Goal: Navigation & Orientation: Find specific page/section

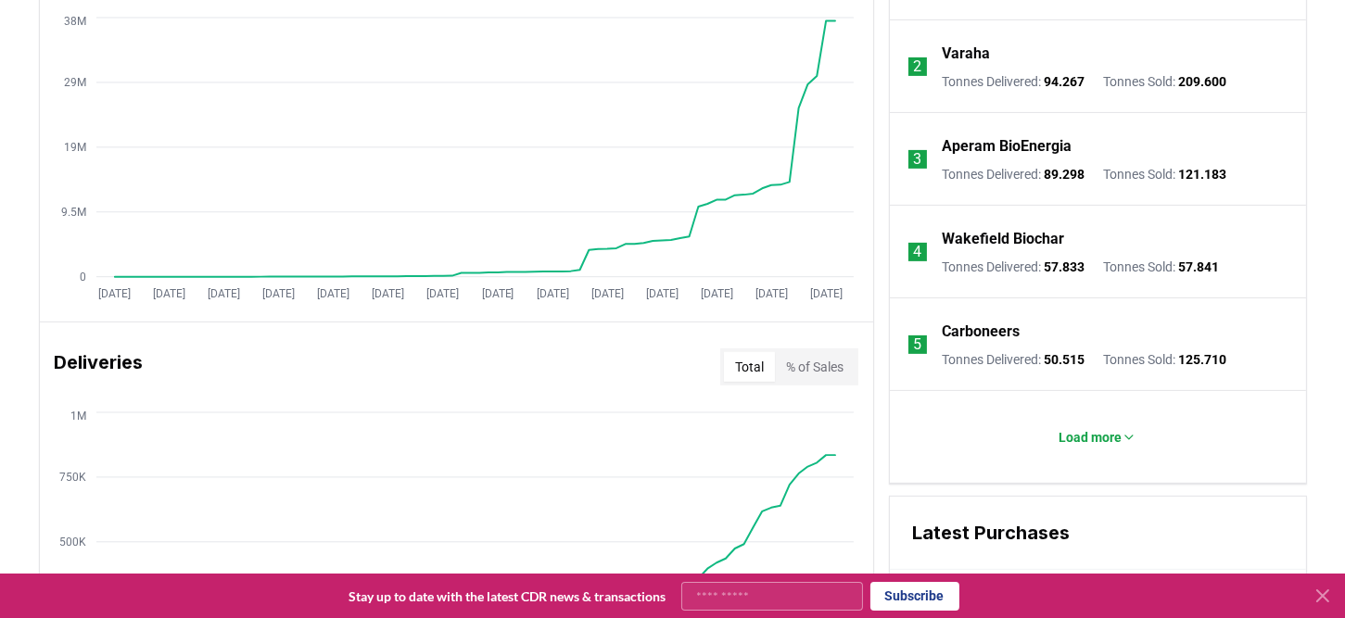
scroll to position [834, 0]
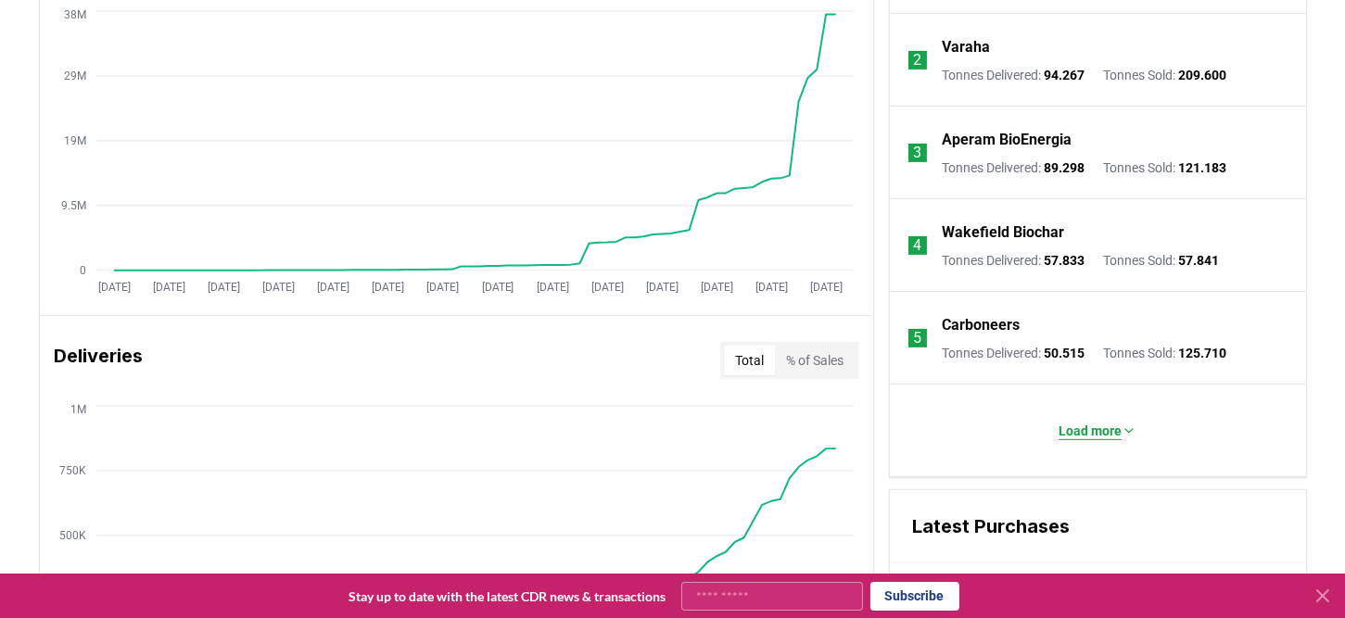
click at [1060, 425] on p "Load more" at bounding box center [1090, 431] width 63 height 19
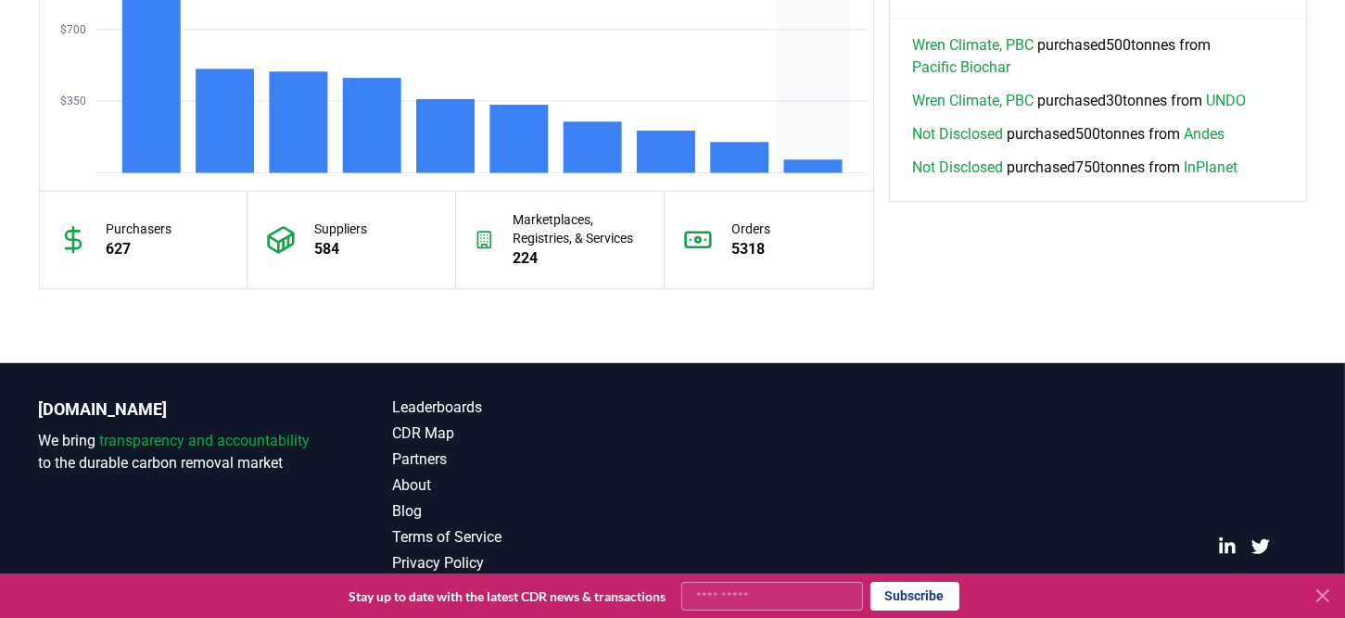
scroll to position [1762, 0]
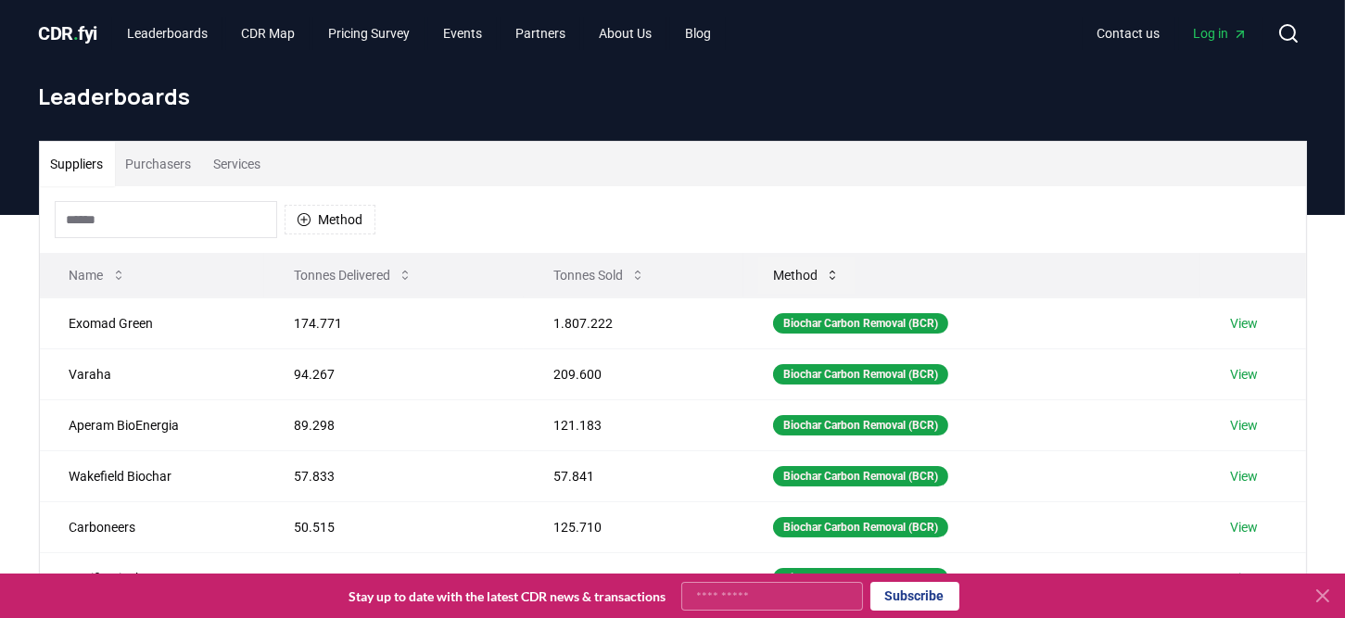
click at [835, 271] on button "Method" at bounding box center [806, 275] width 96 height 37
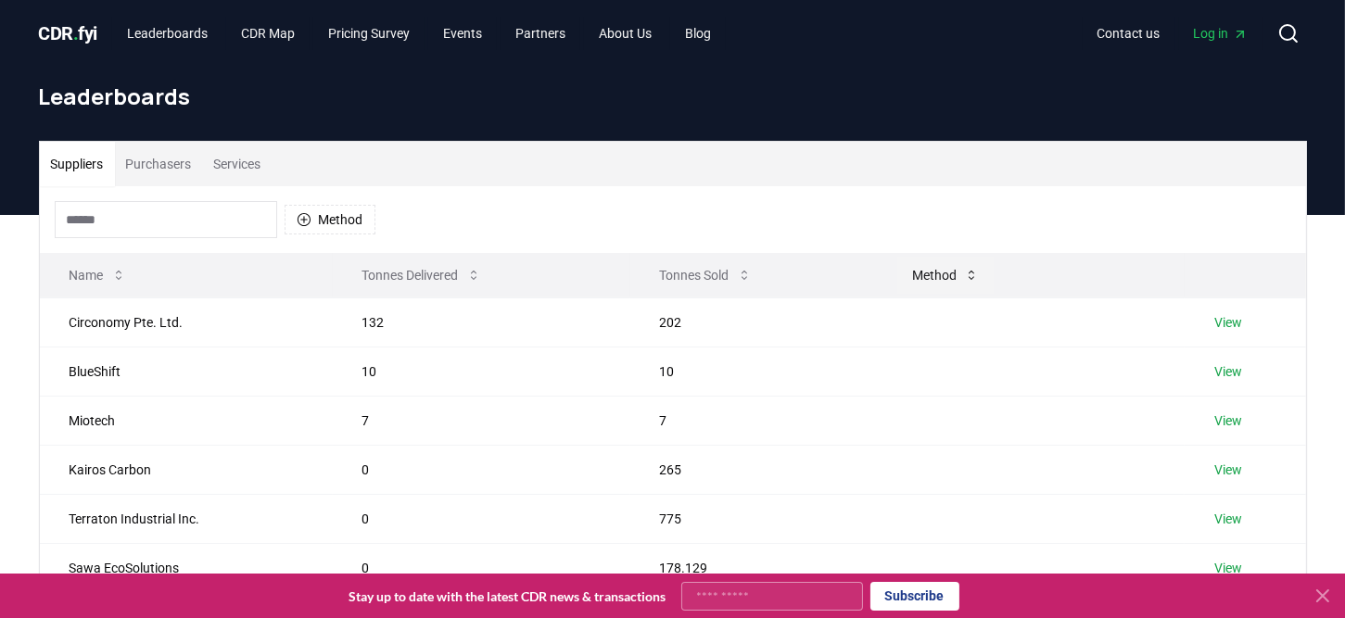
click at [913, 269] on button "Method" at bounding box center [945, 275] width 96 height 37
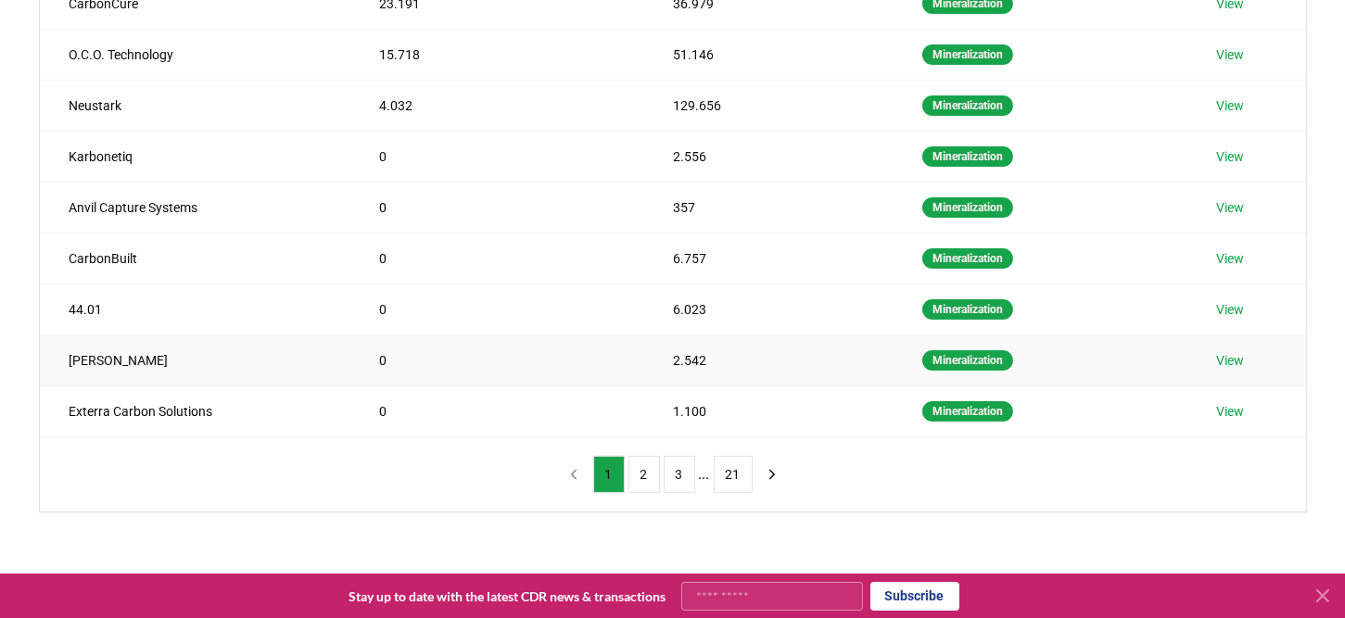
scroll to position [93, 0]
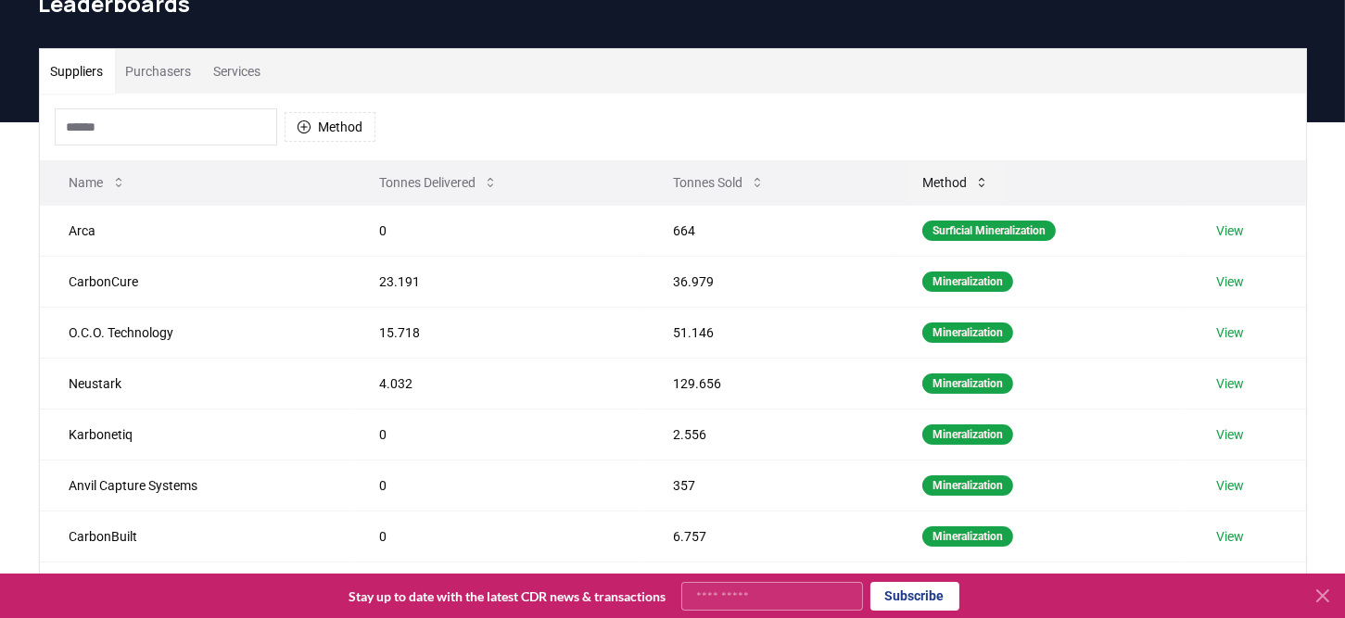
click at [954, 181] on button "Method" at bounding box center [955, 182] width 96 height 37
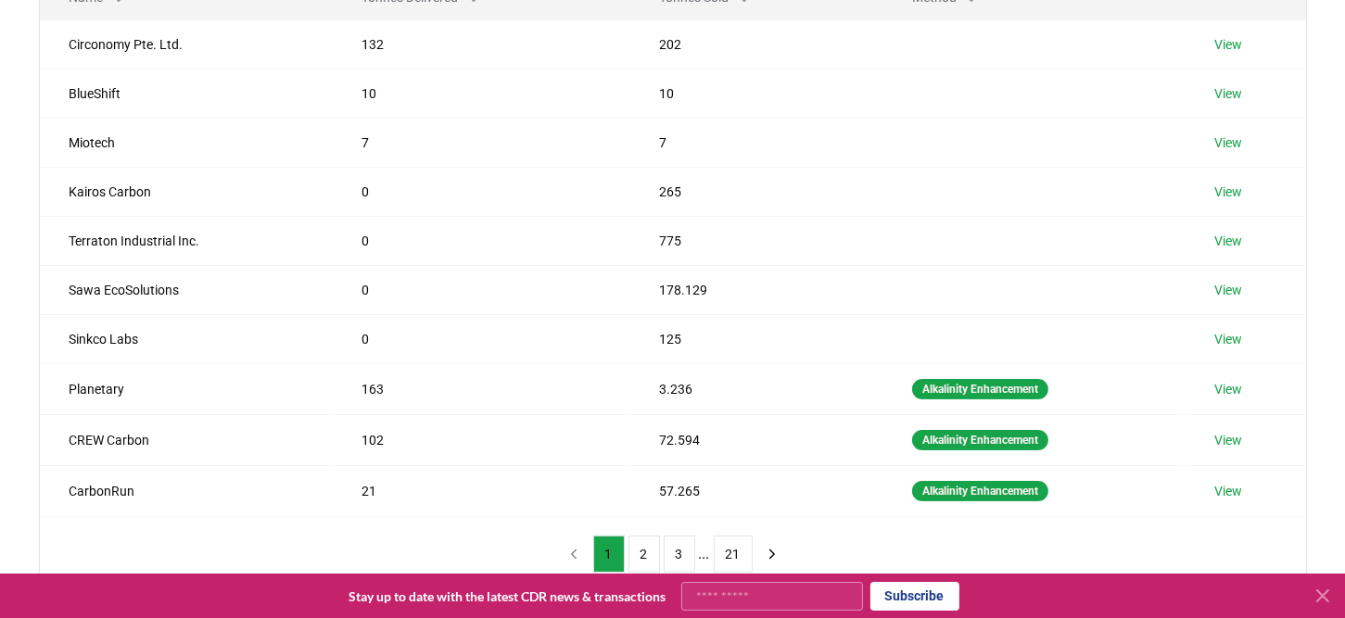
scroll to position [463, 0]
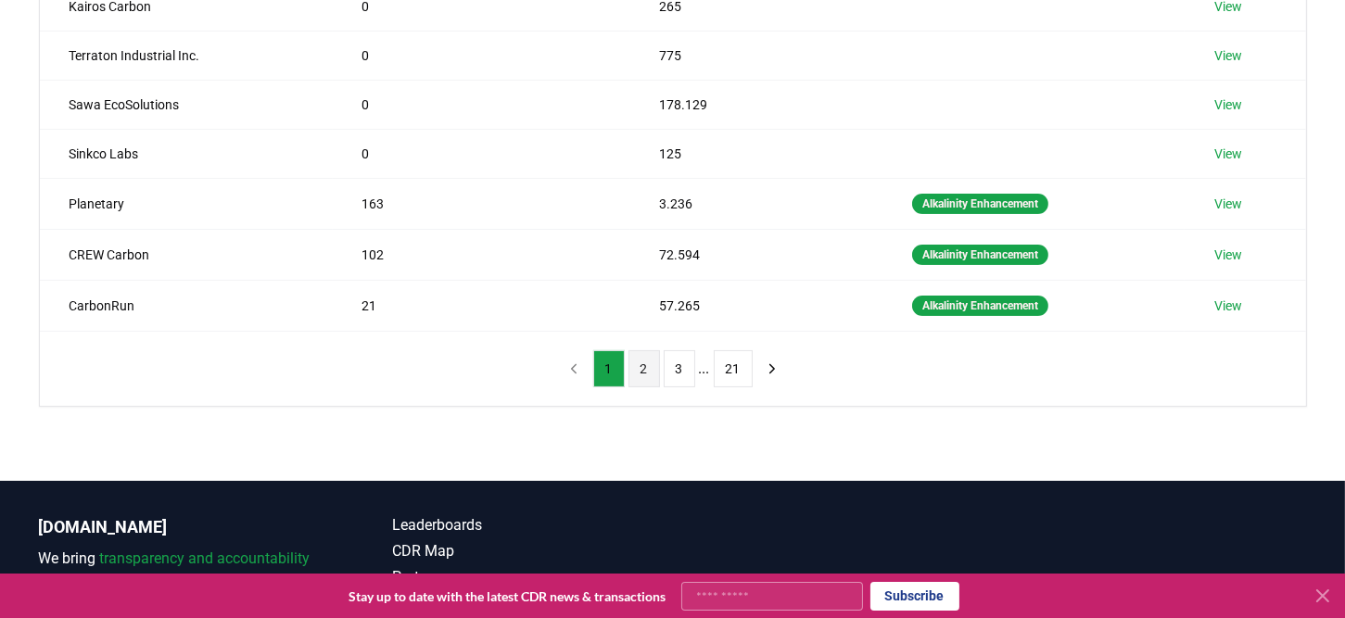
click at [641, 370] on button "2" at bounding box center [644, 368] width 32 height 37
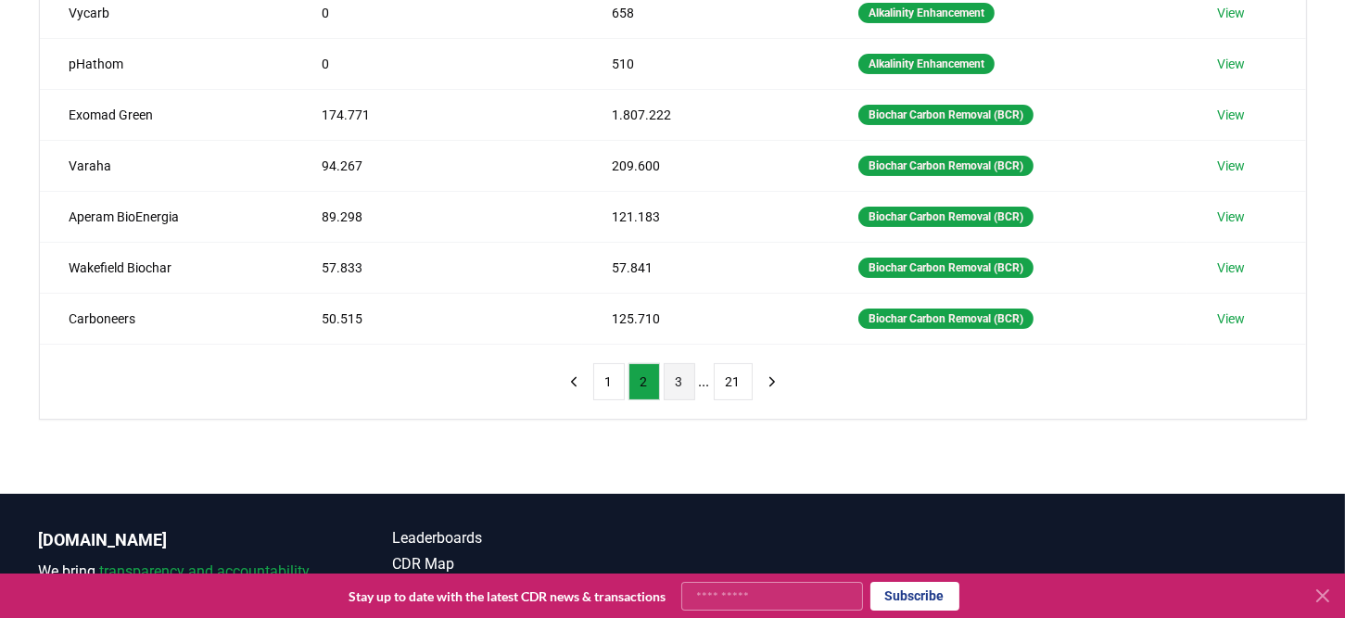
click at [676, 374] on button "3" at bounding box center [680, 381] width 32 height 37
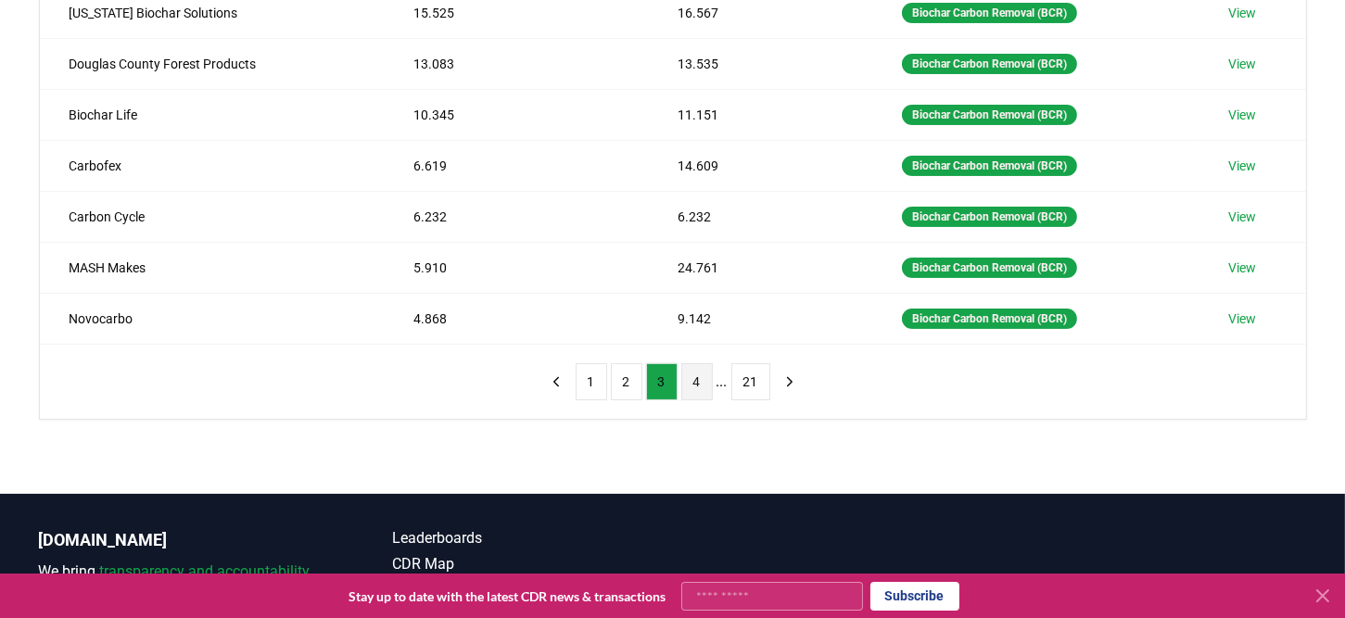
click at [694, 380] on button "4" at bounding box center [697, 381] width 32 height 37
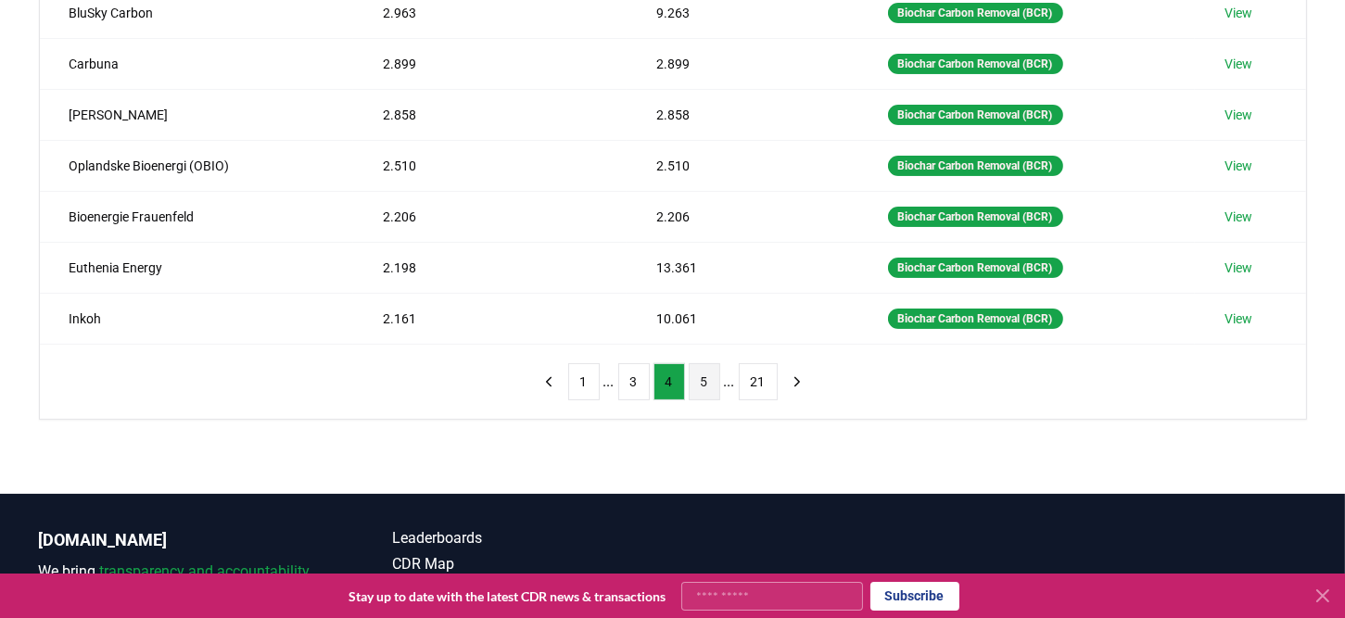
click at [704, 381] on button "5" at bounding box center [705, 381] width 32 height 37
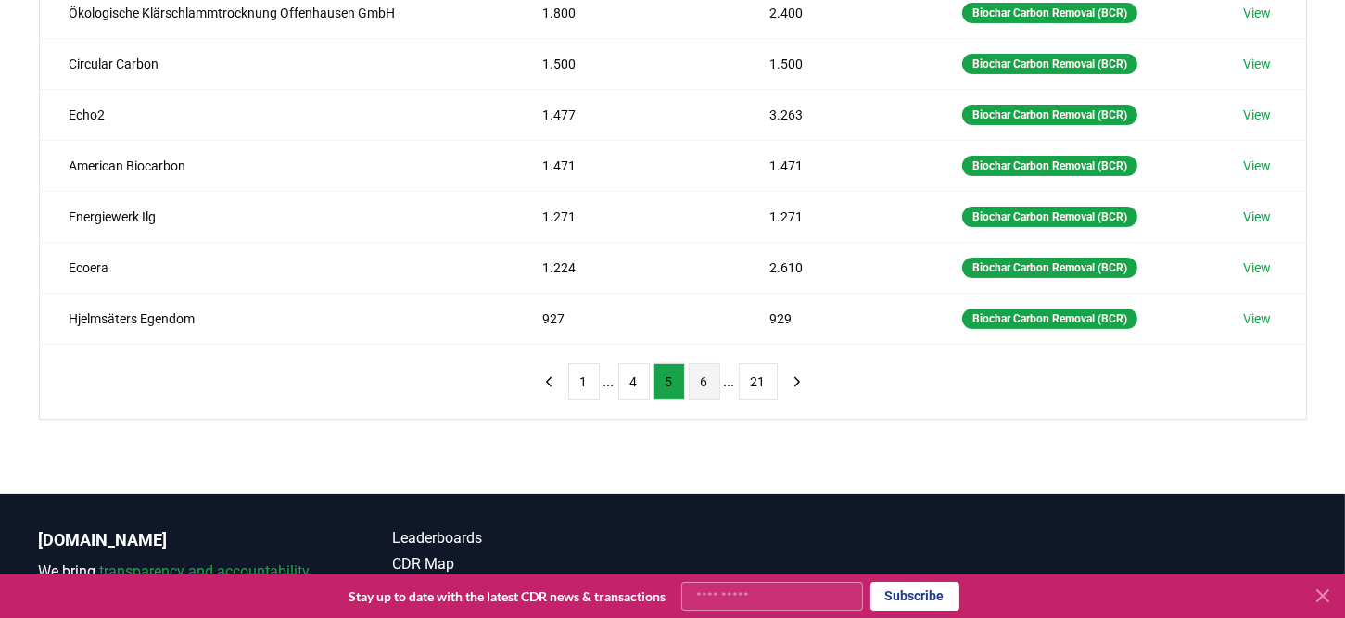
click at [708, 382] on button "6" at bounding box center [705, 381] width 32 height 37
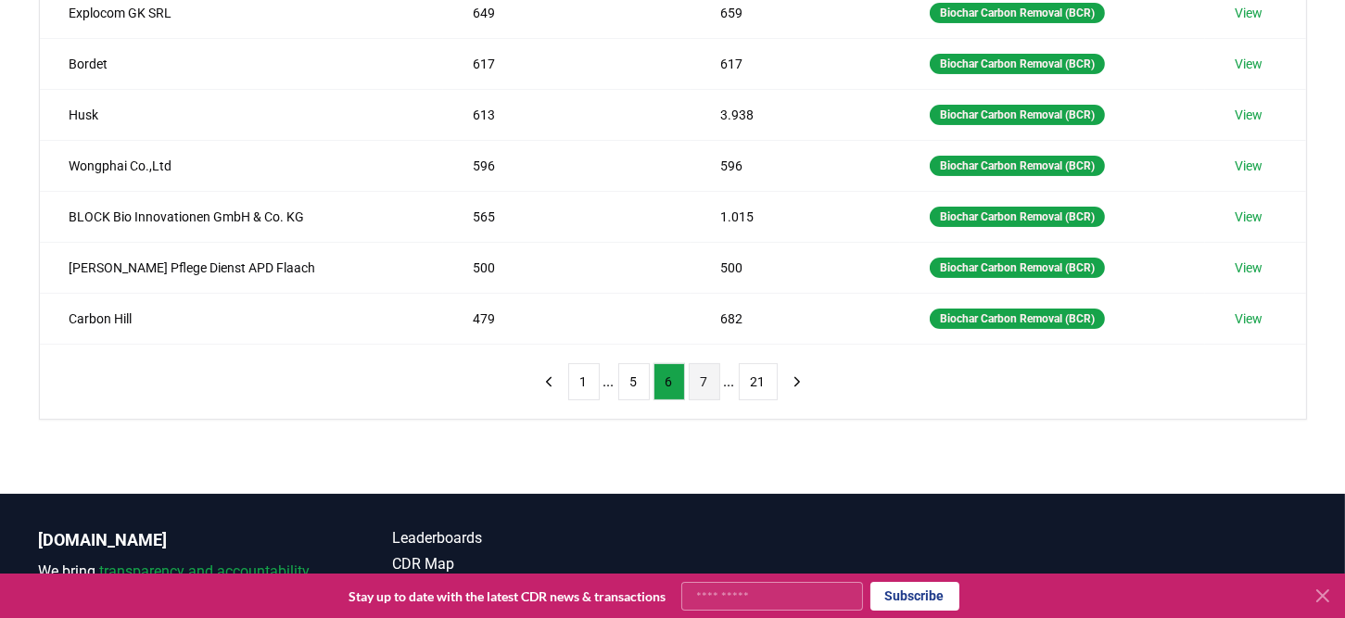
click at [709, 382] on button "7" at bounding box center [705, 381] width 32 height 37
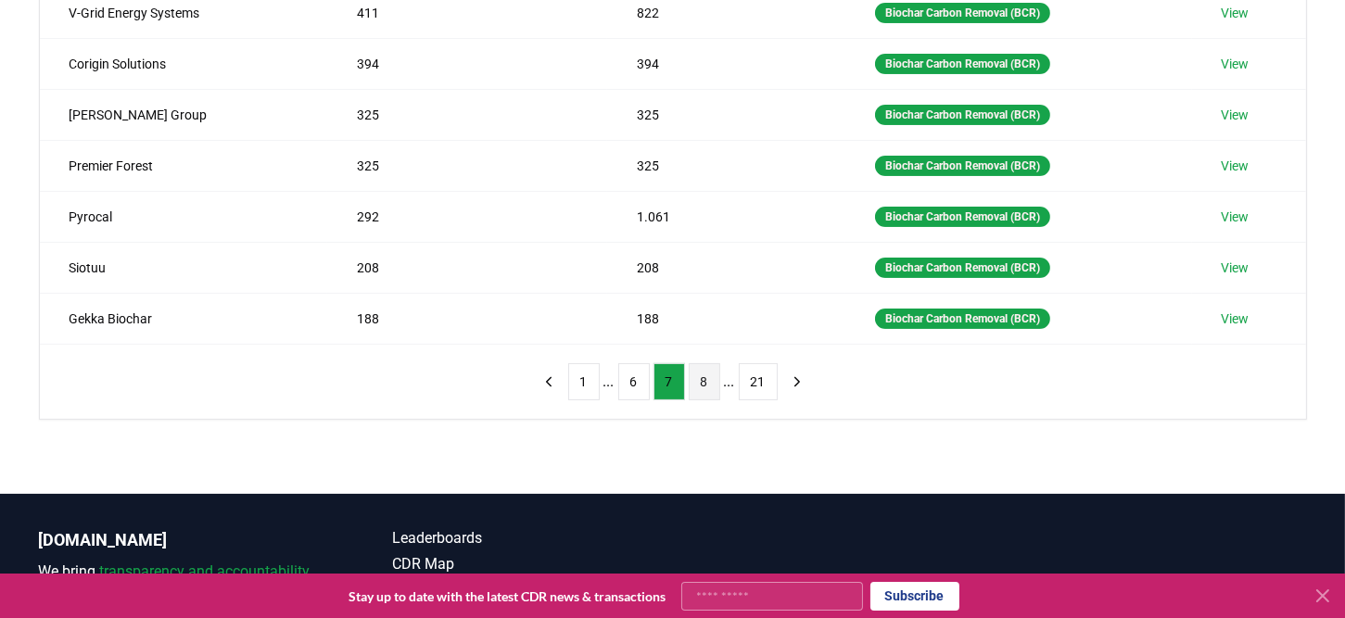
click at [711, 382] on button "8" at bounding box center [705, 381] width 32 height 37
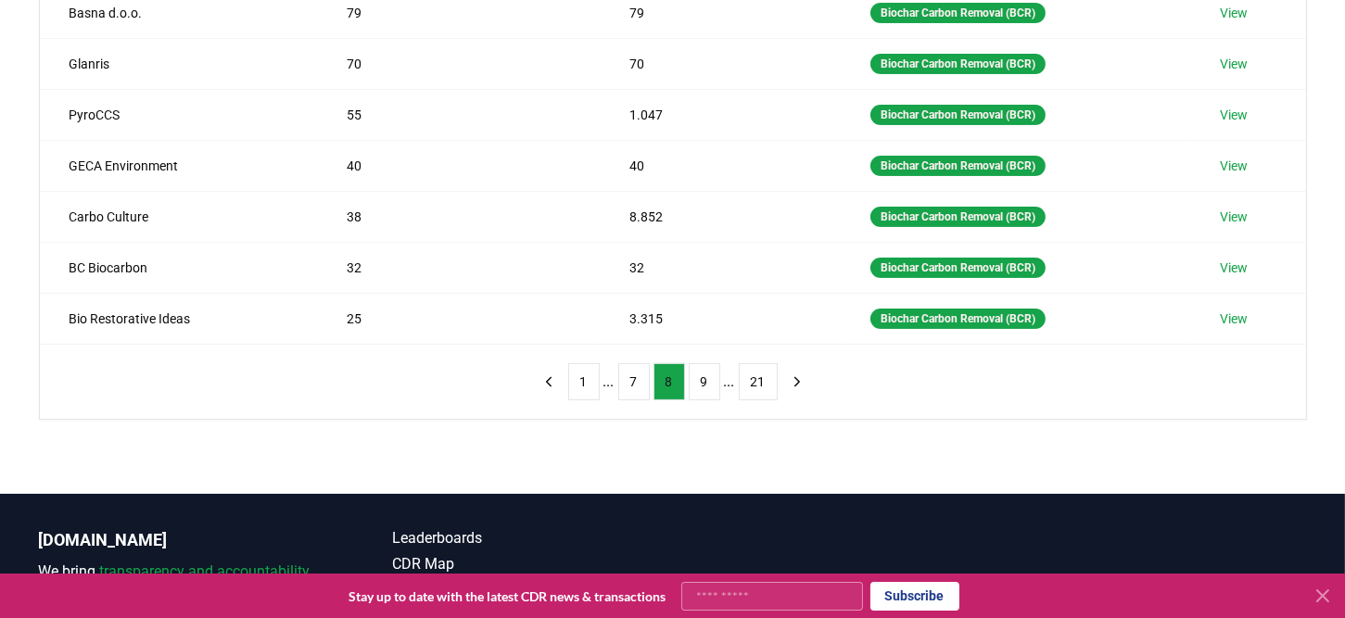
click at [711, 382] on button "9" at bounding box center [705, 381] width 32 height 37
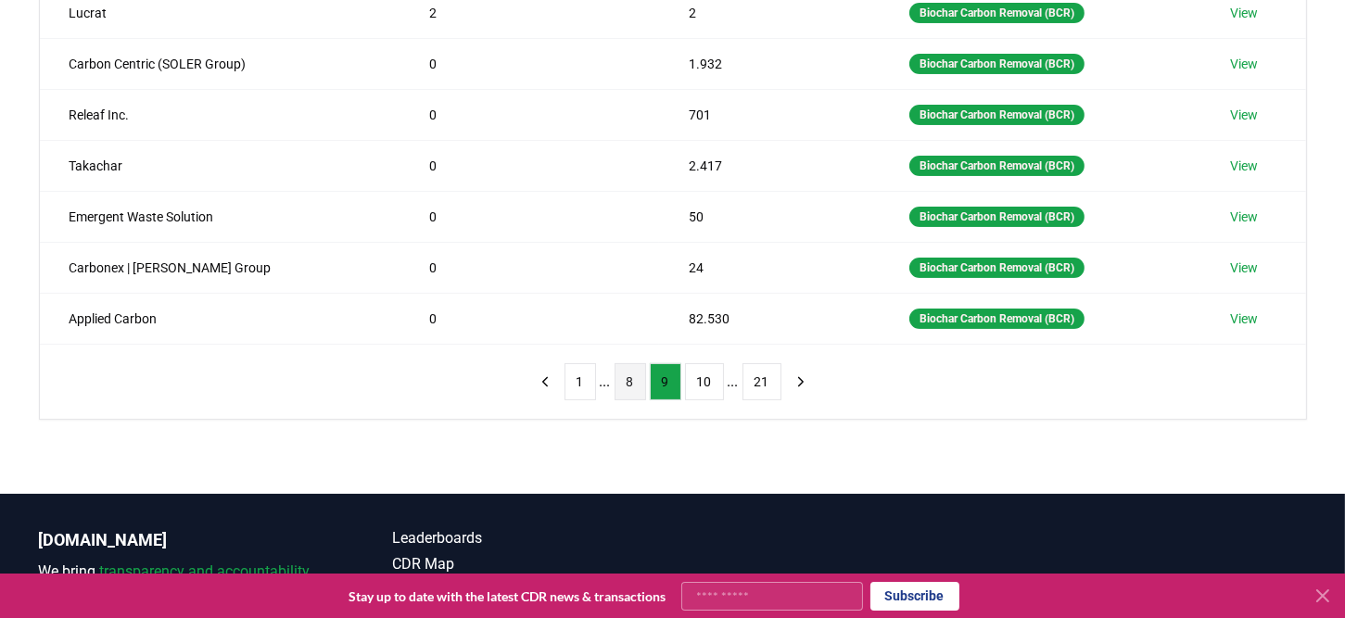
click at [711, 382] on button "10" at bounding box center [704, 381] width 39 height 37
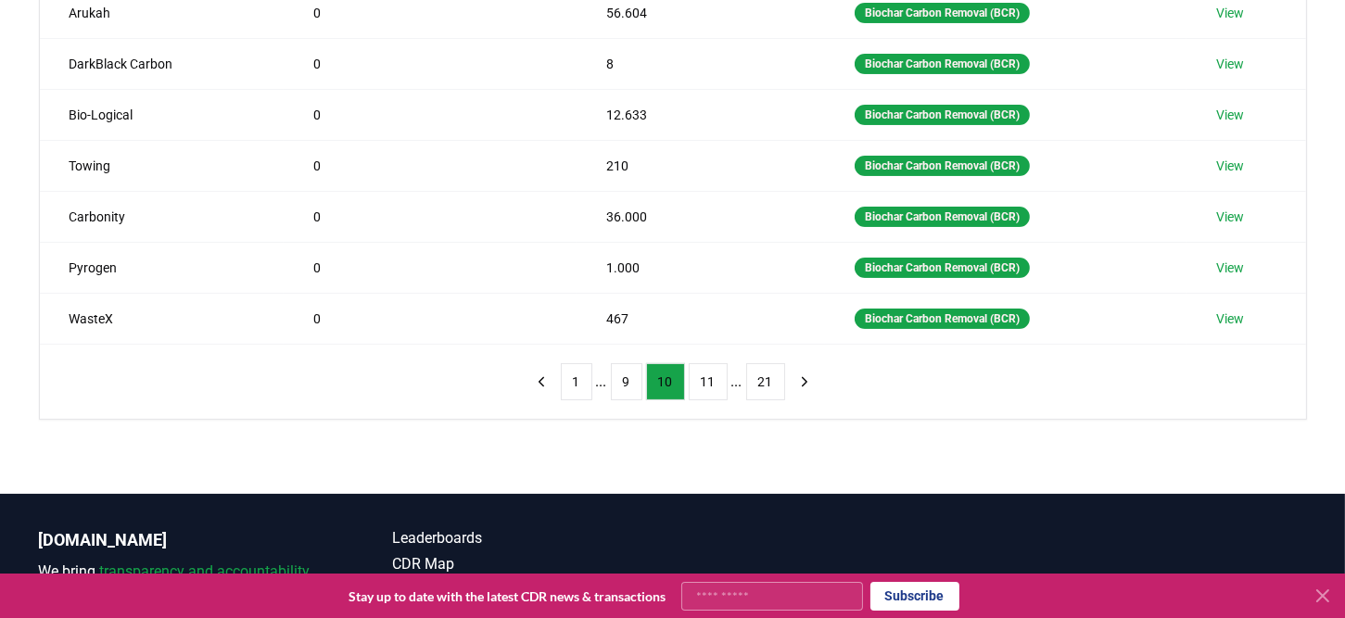
click at [711, 382] on button "11" at bounding box center [708, 381] width 39 height 37
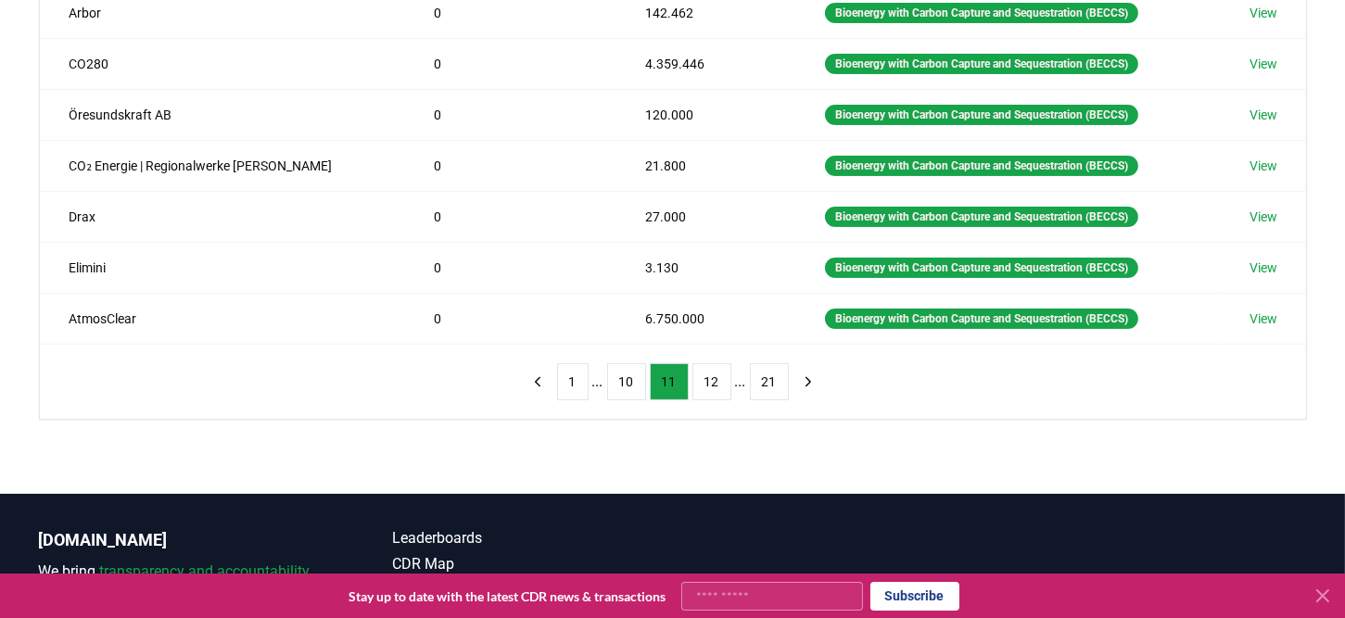
click at [711, 382] on button "12" at bounding box center [711, 381] width 39 height 37
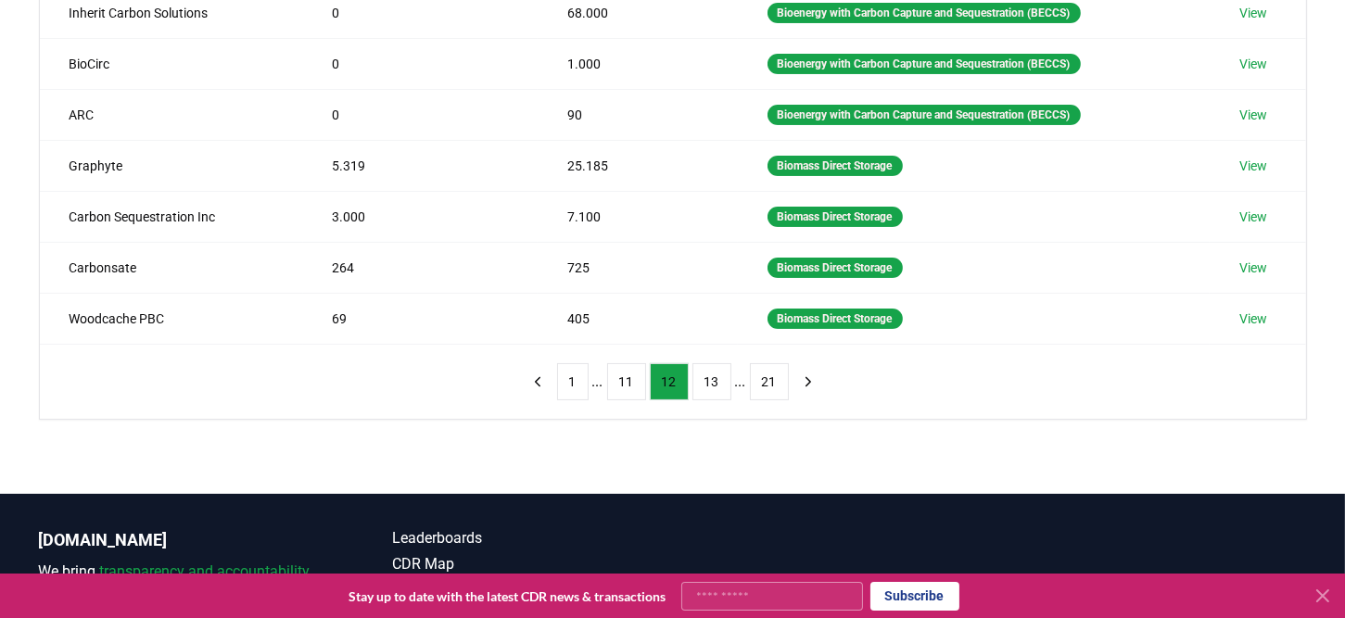
click at [711, 382] on button "13" at bounding box center [711, 381] width 39 height 37
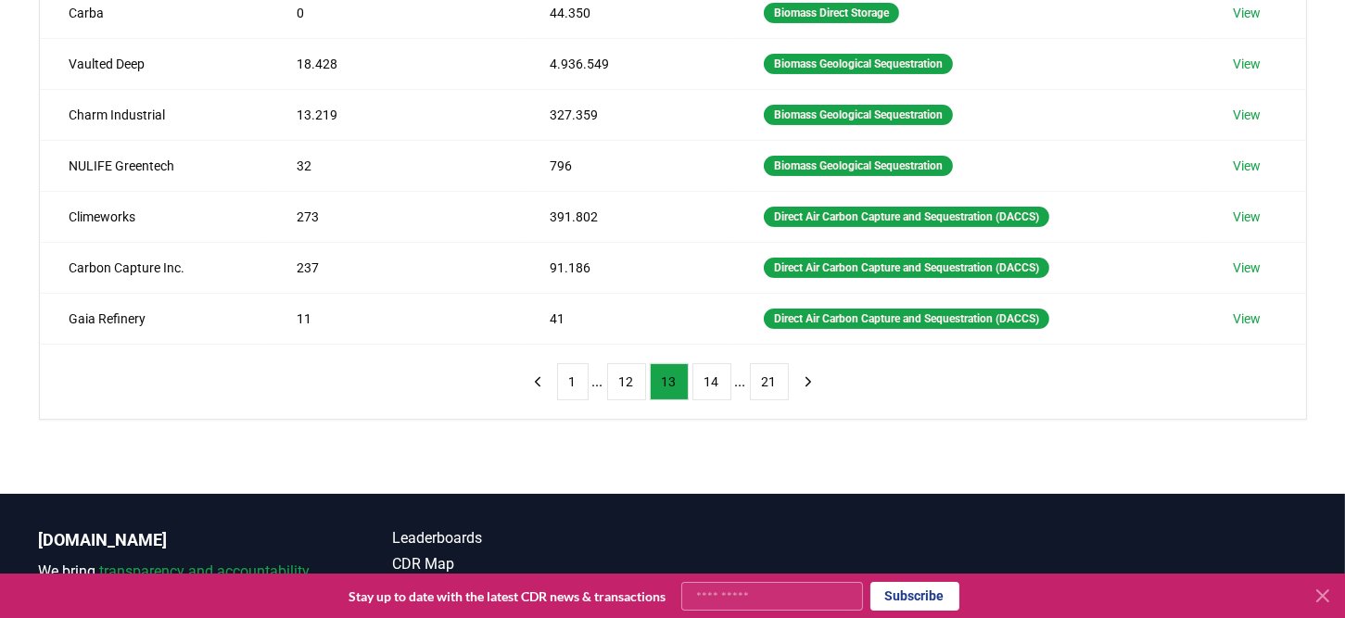
click at [711, 382] on button "14" at bounding box center [711, 381] width 39 height 37
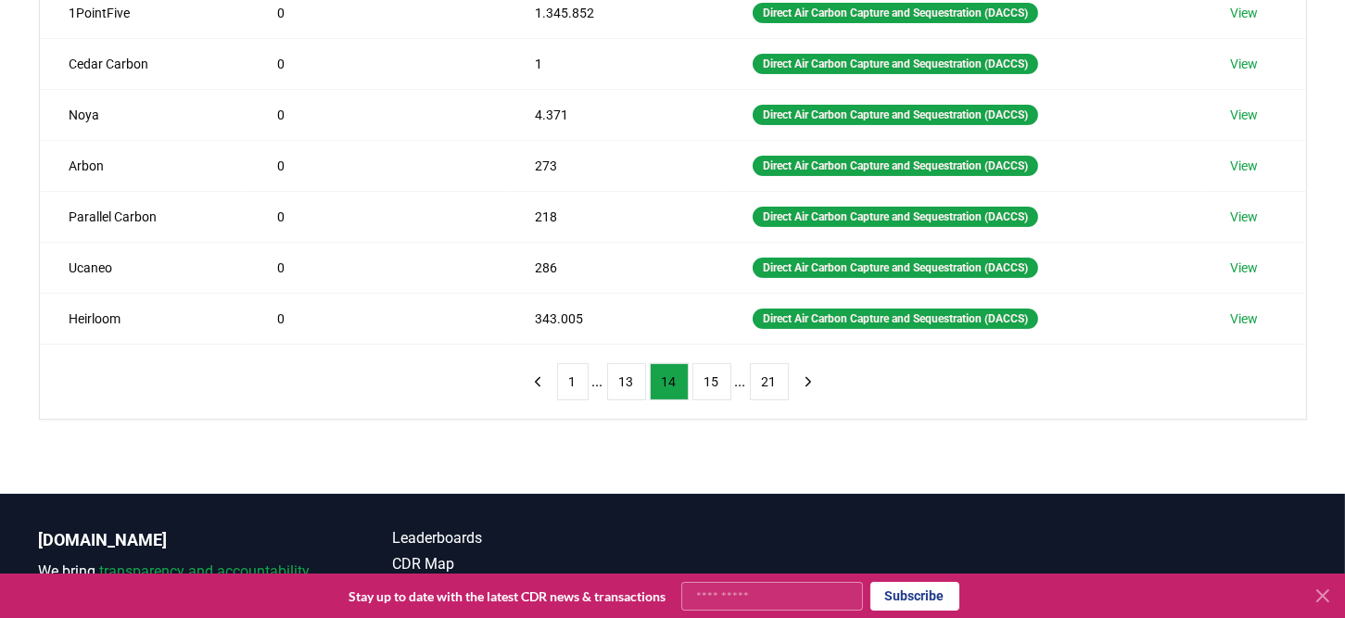
click at [711, 382] on button "15" at bounding box center [711, 381] width 39 height 37
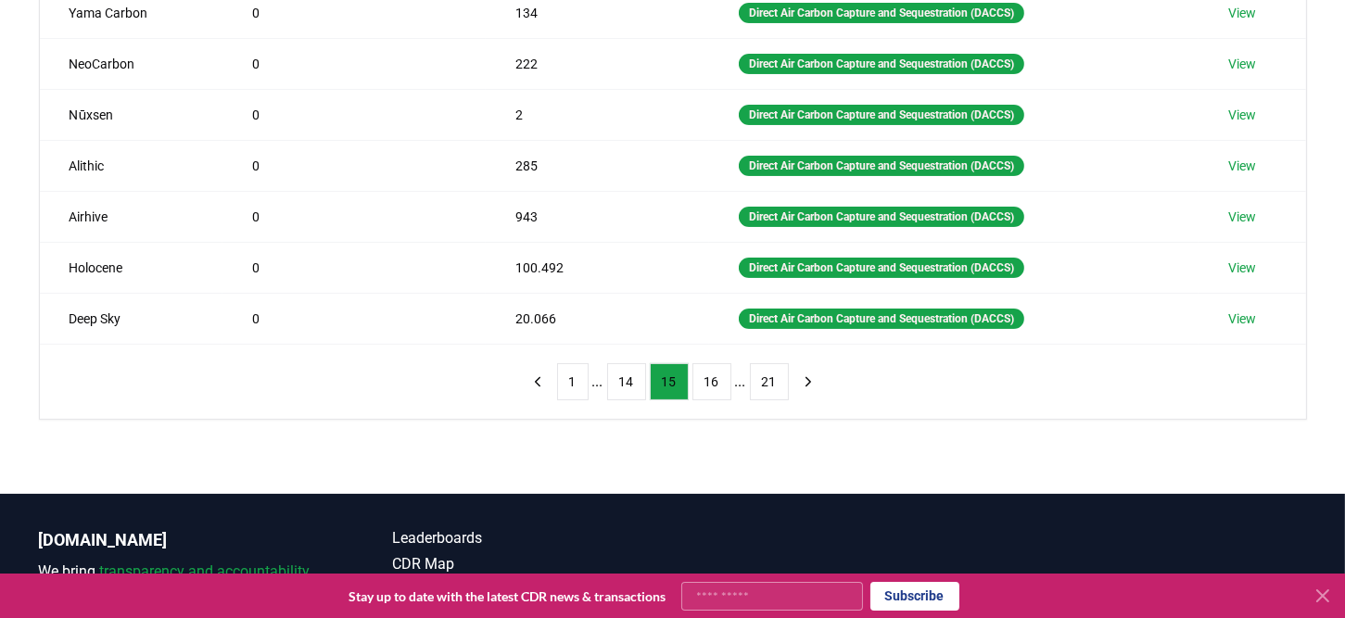
click at [711, 382] on button "16" at bounding box center [711, 381] width 39 height 37
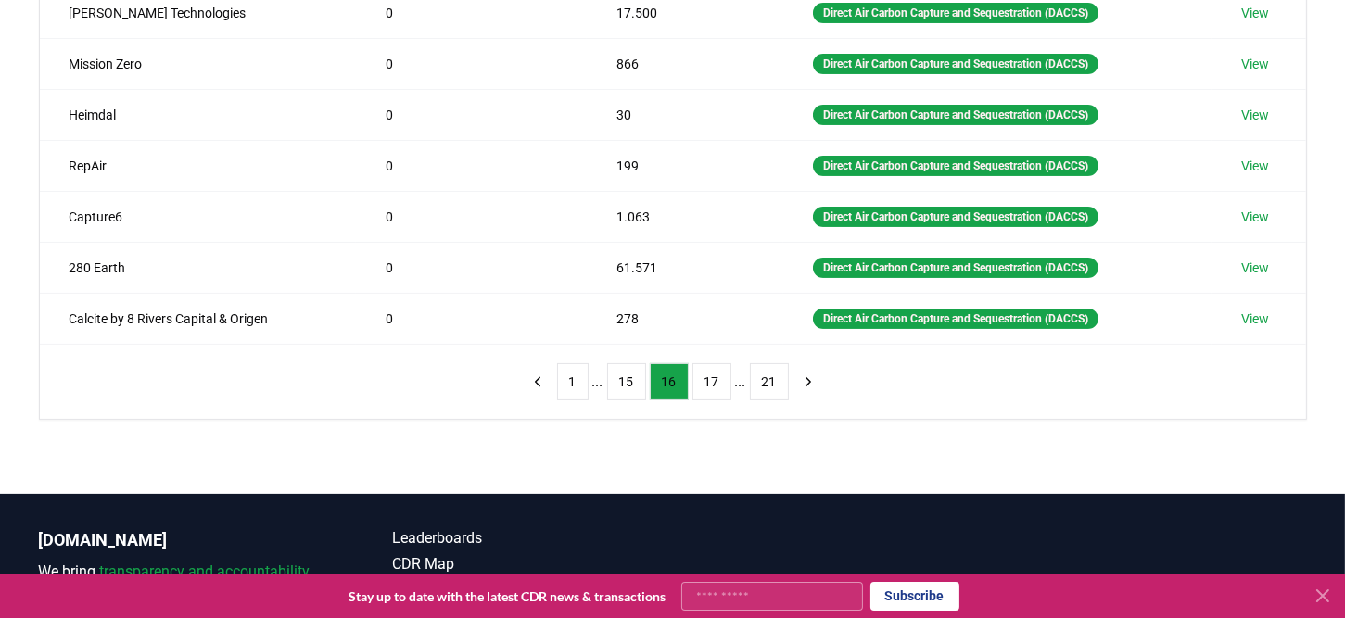
click at [711, 382] on button "17" at bounding box center [711, 381] width 39 height 37
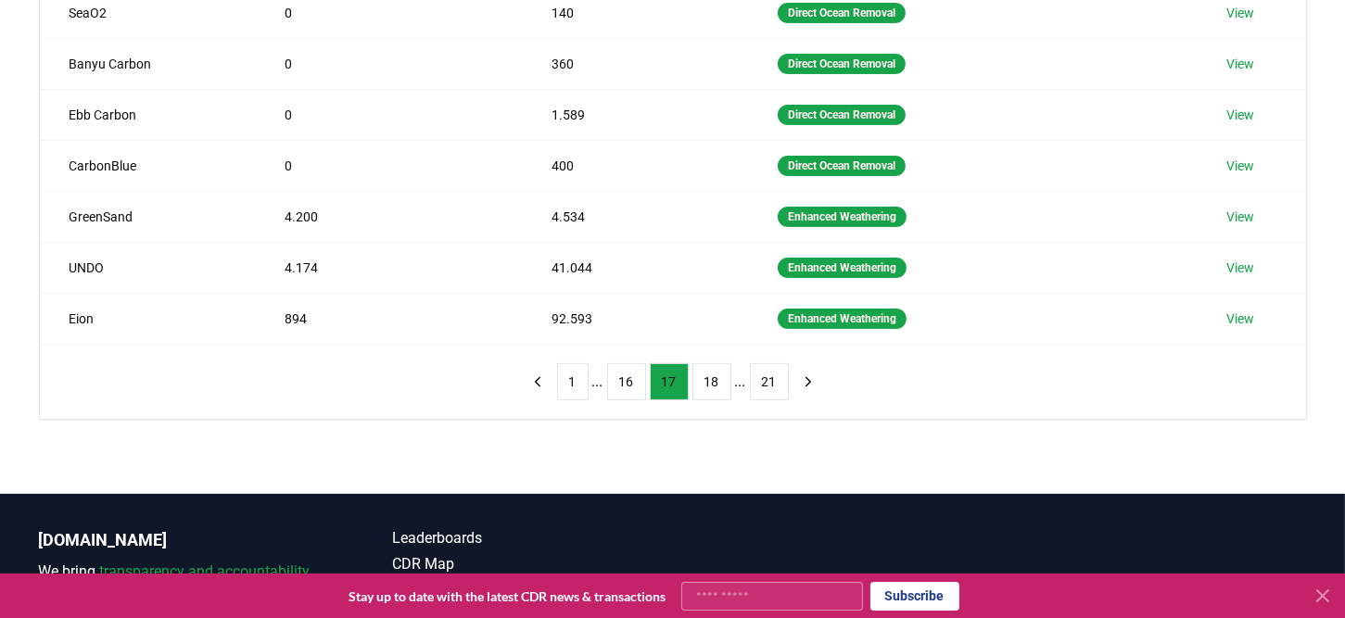
click at [711, 382] on button "18" at bounding box center [711, 381] width 39 height 37
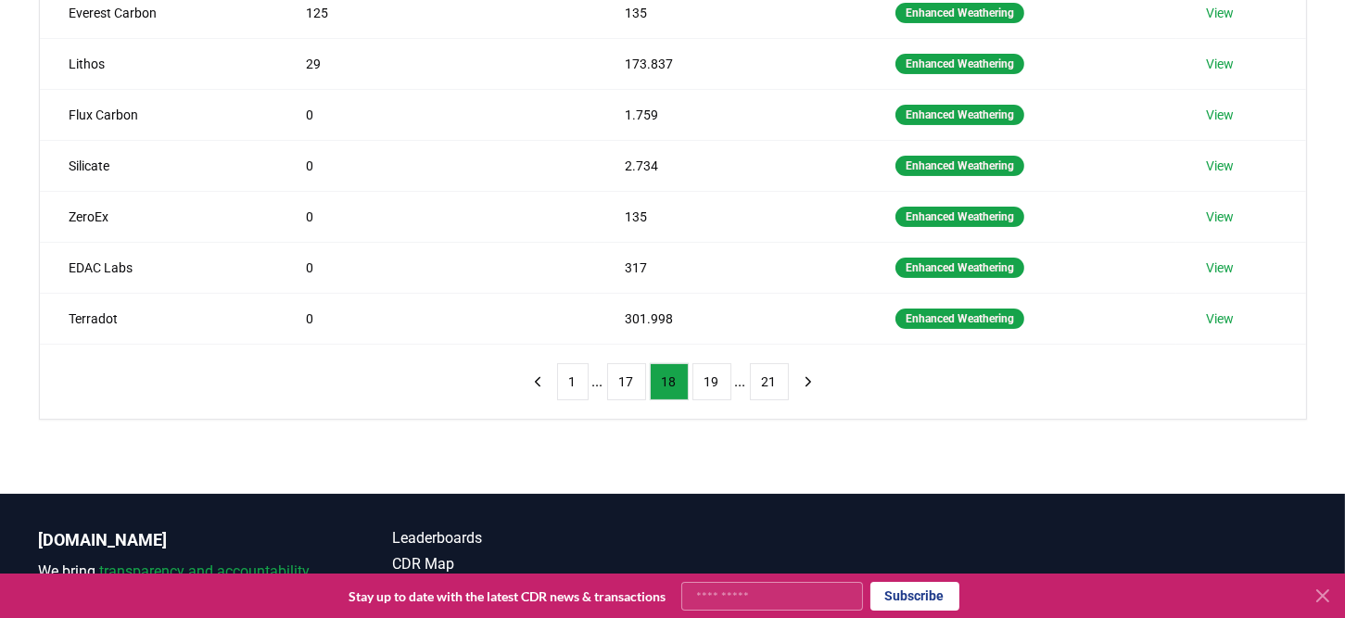
click at [711, 382] on button "19" at bounding box center [711, 381] width 39 height 37
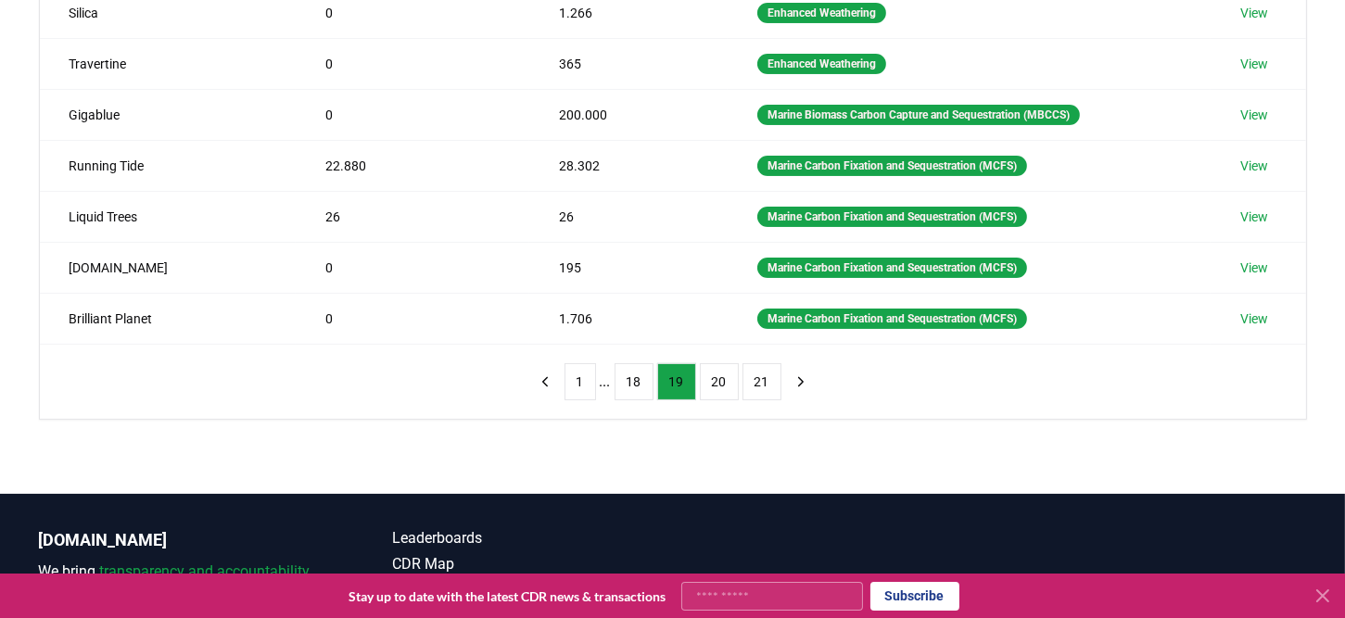
click at [711, 382] on button "20" at bounding box center [719, 381] width 39 height 37
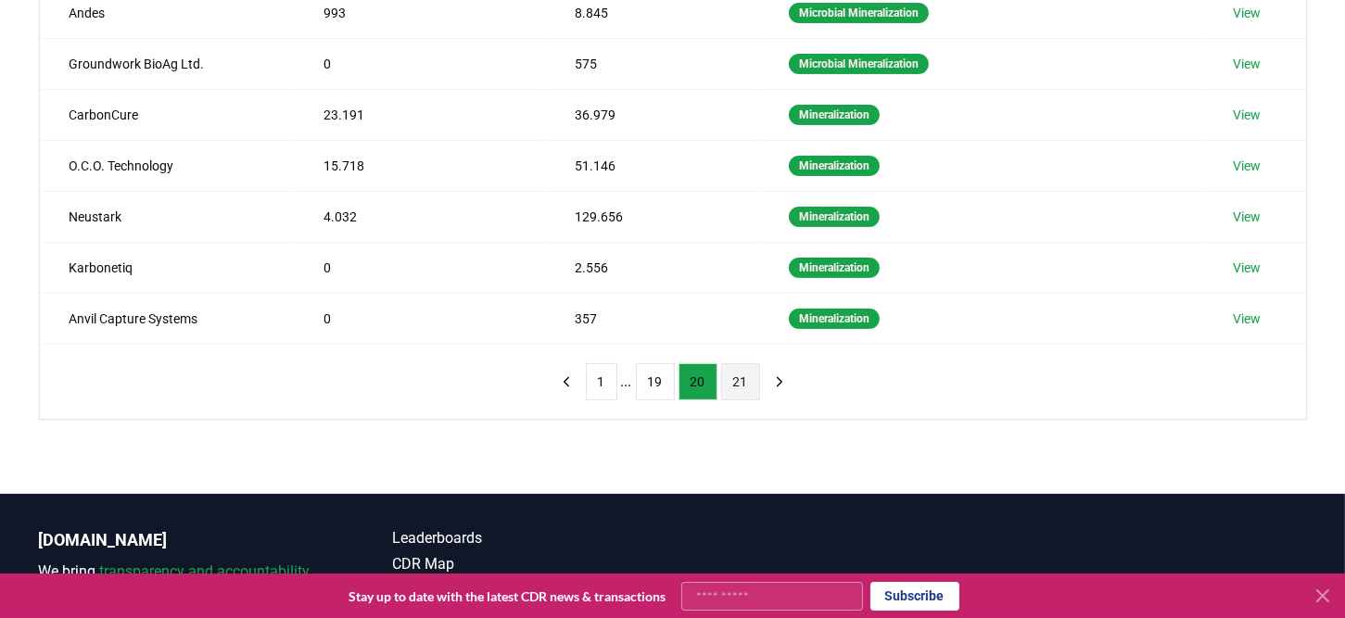
click at [729, 382] on button "21" at bounding box center [740, 381] width 39 height 37
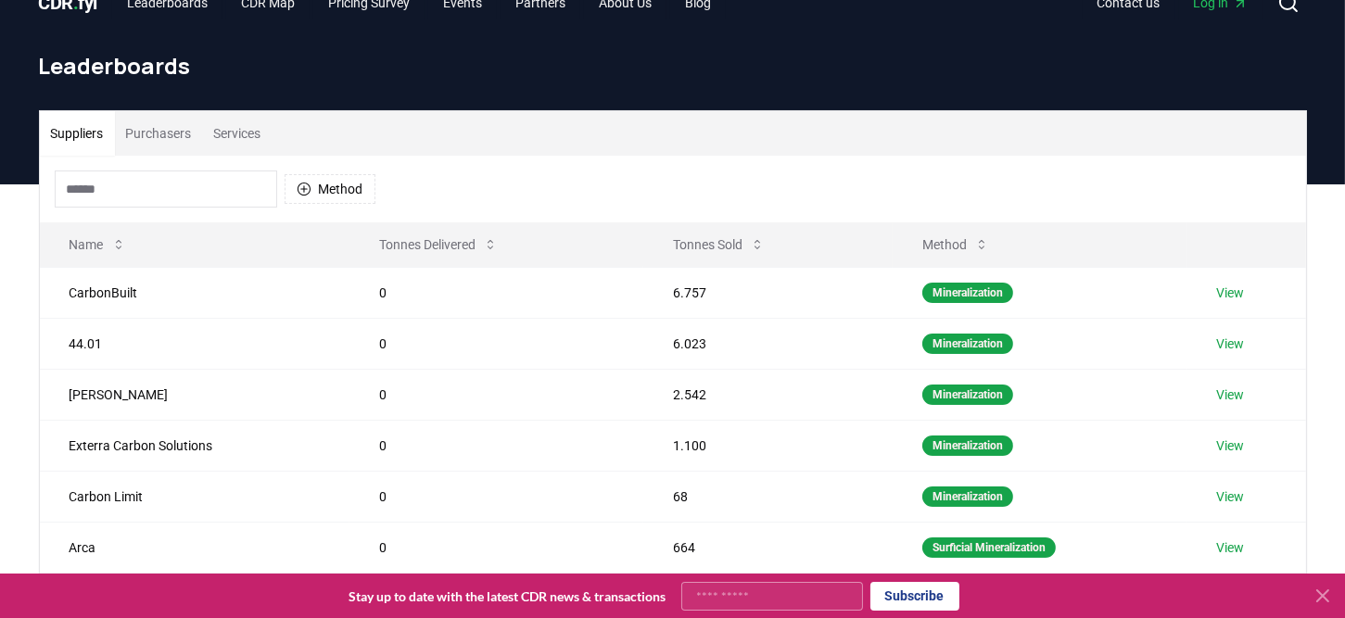
scroll to position [0, 0]
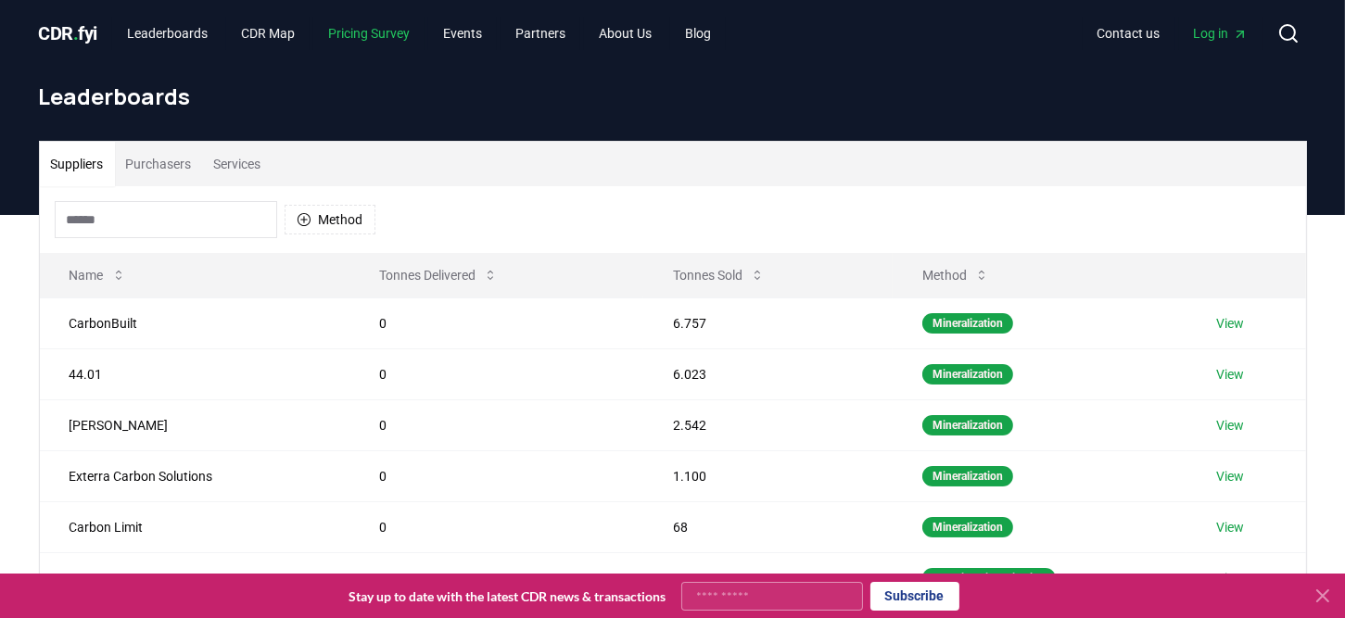
click at [394, 32] on link "Pricing Survey" at bounding box center [368, 33] width 111 height 33
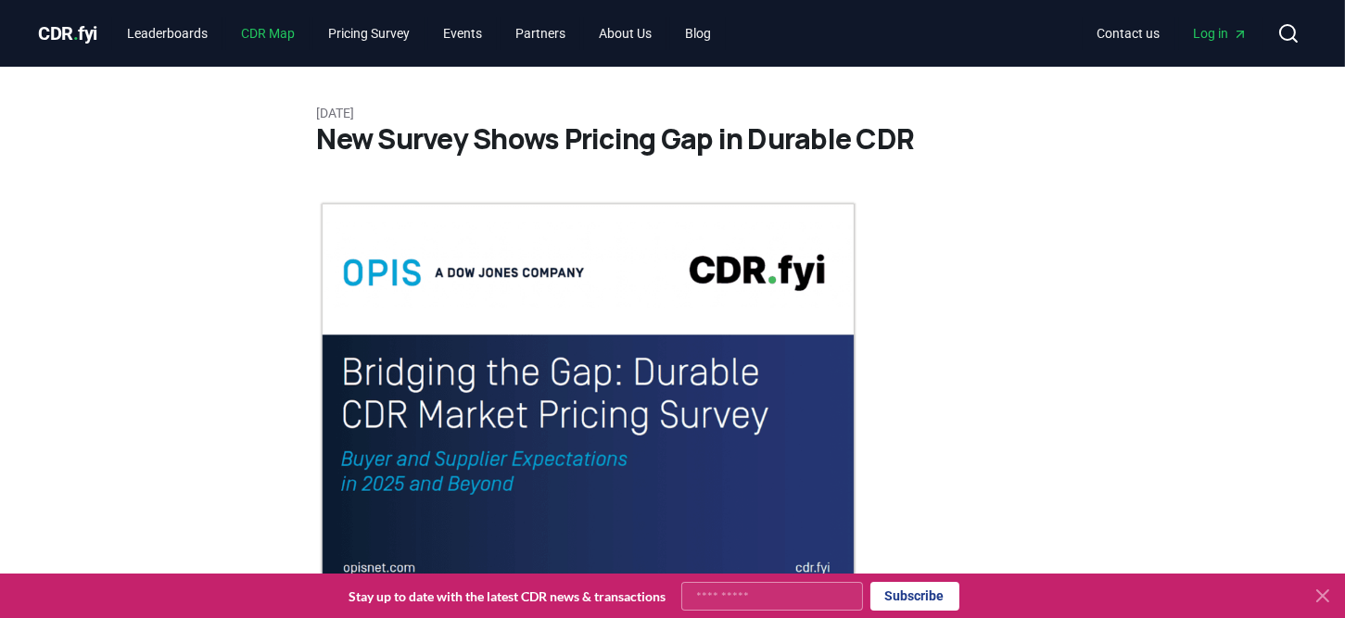
click at [278, 43] on link "CDR Map" at bounding box center [267, 33] width 83 height 33
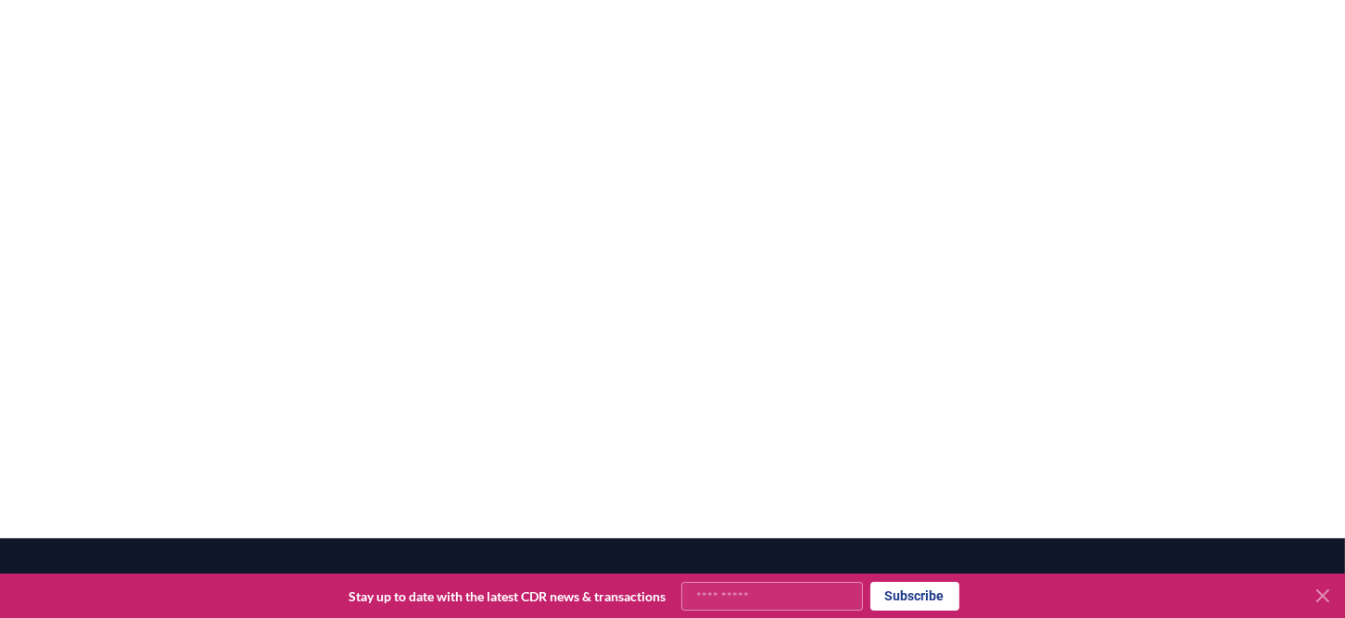
scroll to position [266, 0]
